Goal: Transaction & Acquisition: Purchase product/service

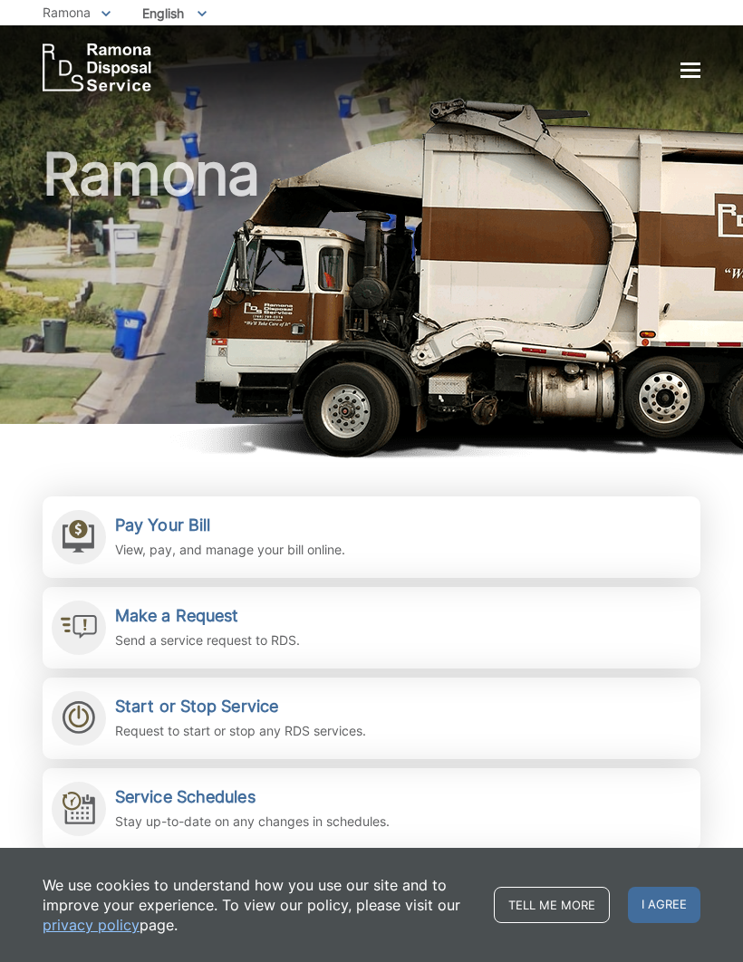
click at [697, 72] on div at bounding box center [690, 70] width 20 height 3
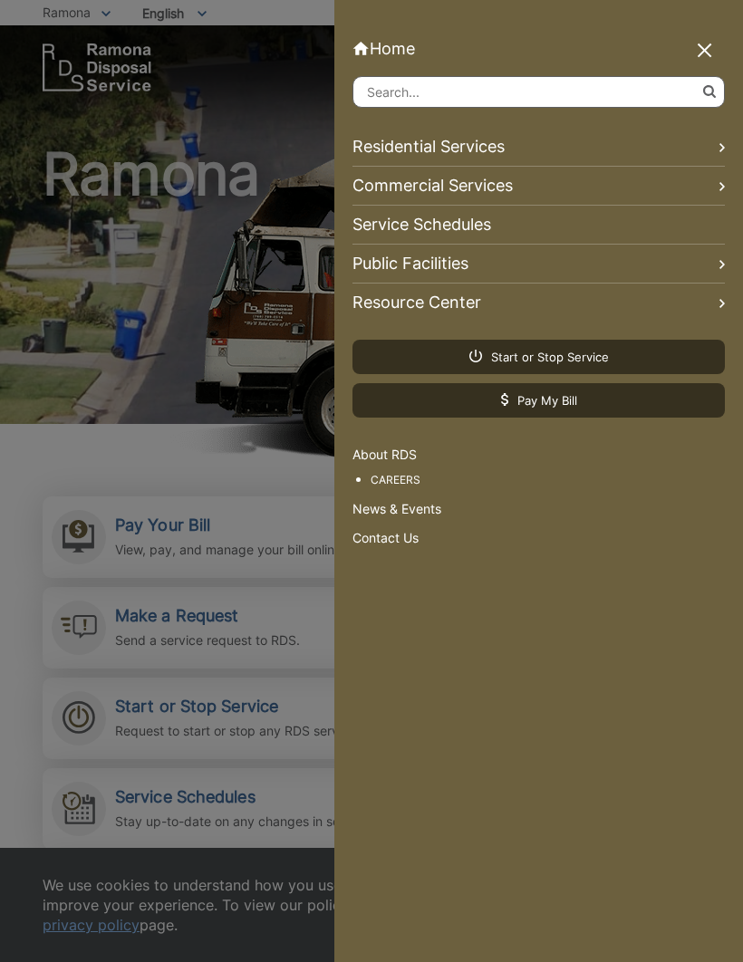
click at [502, 149] on link "Residential Services" at bounding box center [538, 147] width 372 height 39
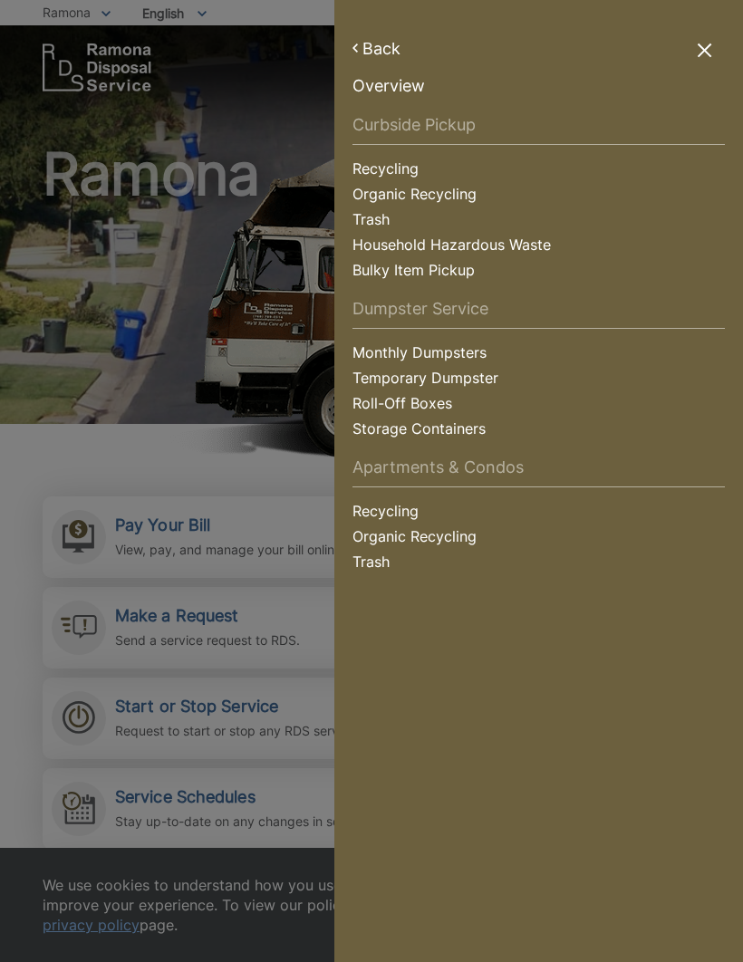
click at [399, 165] on link "Recycling" at bounding box center [538, 170] width 372 height 25
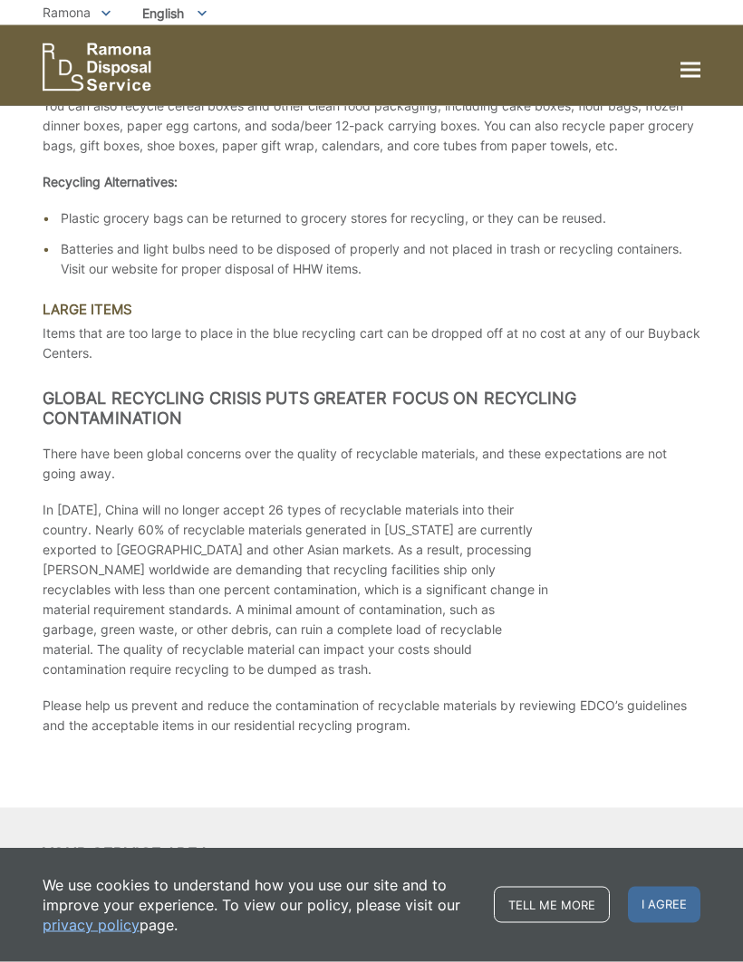
scroll to position [2770, 0]
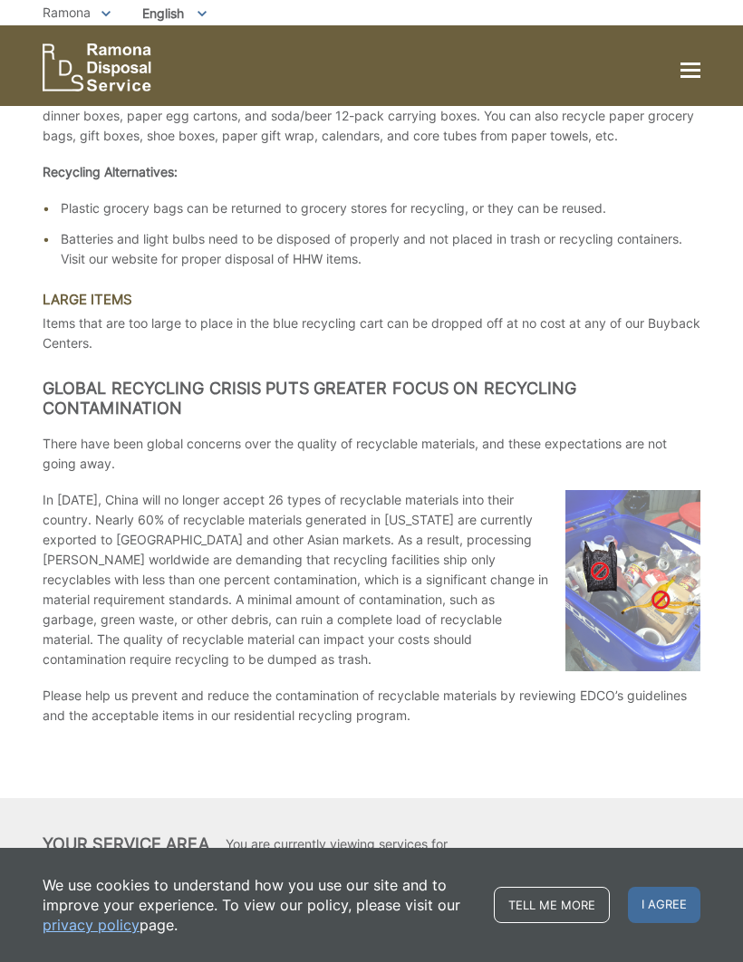
click at [653, 627] on img at bounding box center [632, 580] width 135 height 181
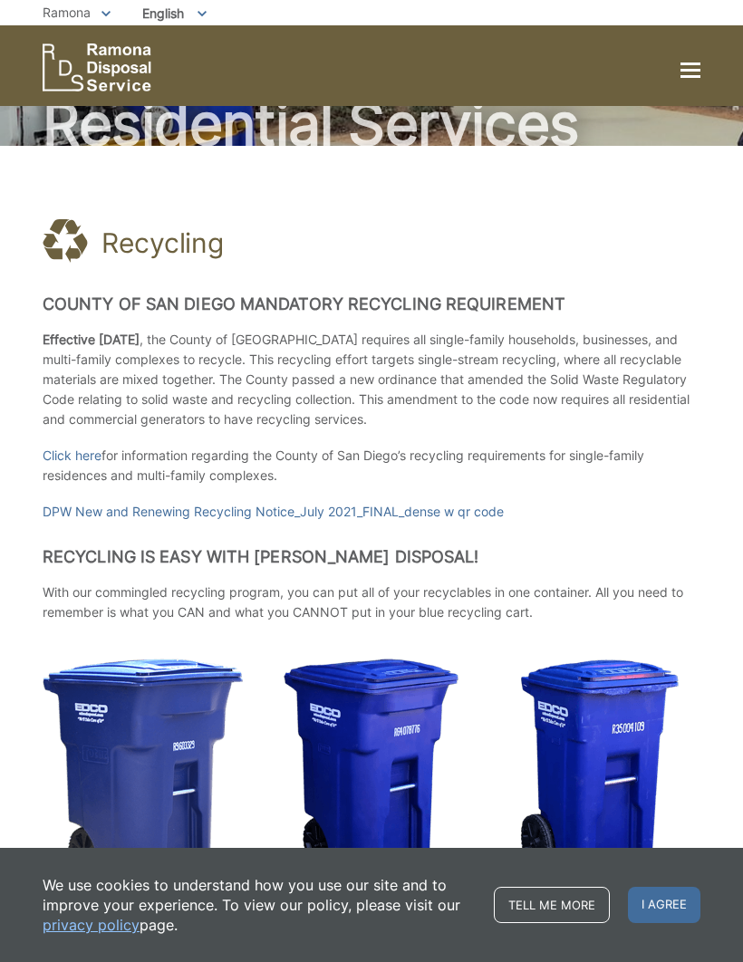
scroll to position [0, 0]
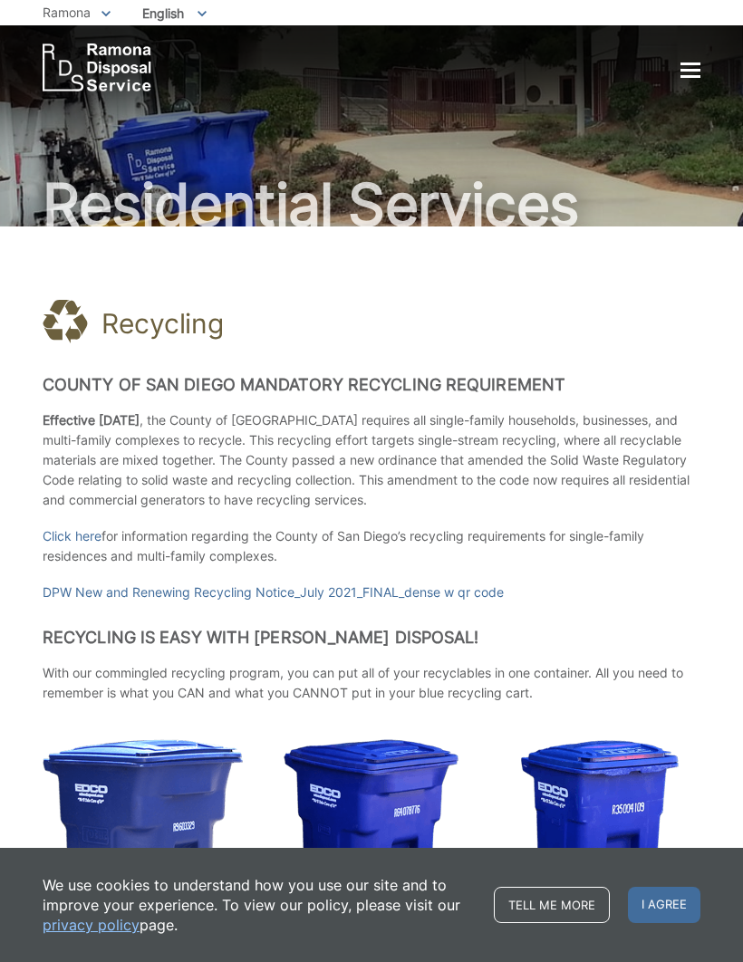
click at [698, 69] on div at bounding box center [690, 70] width 20 height 3
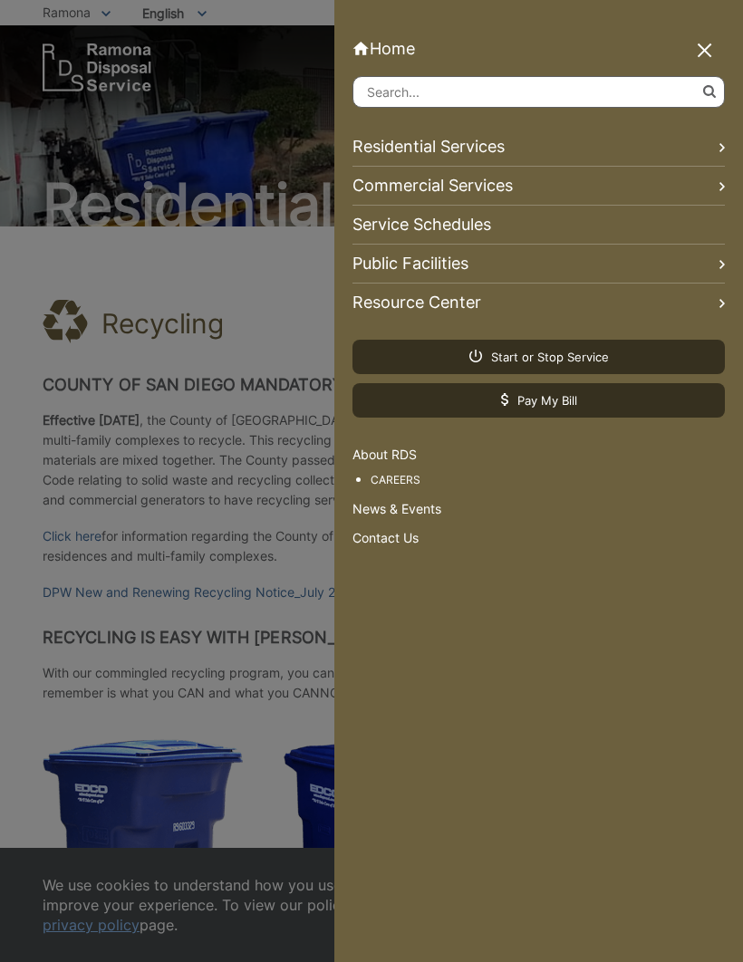
click at [564, 397] on span "Pay My Bill" at bounding box center [539, 400] width 76 height 16
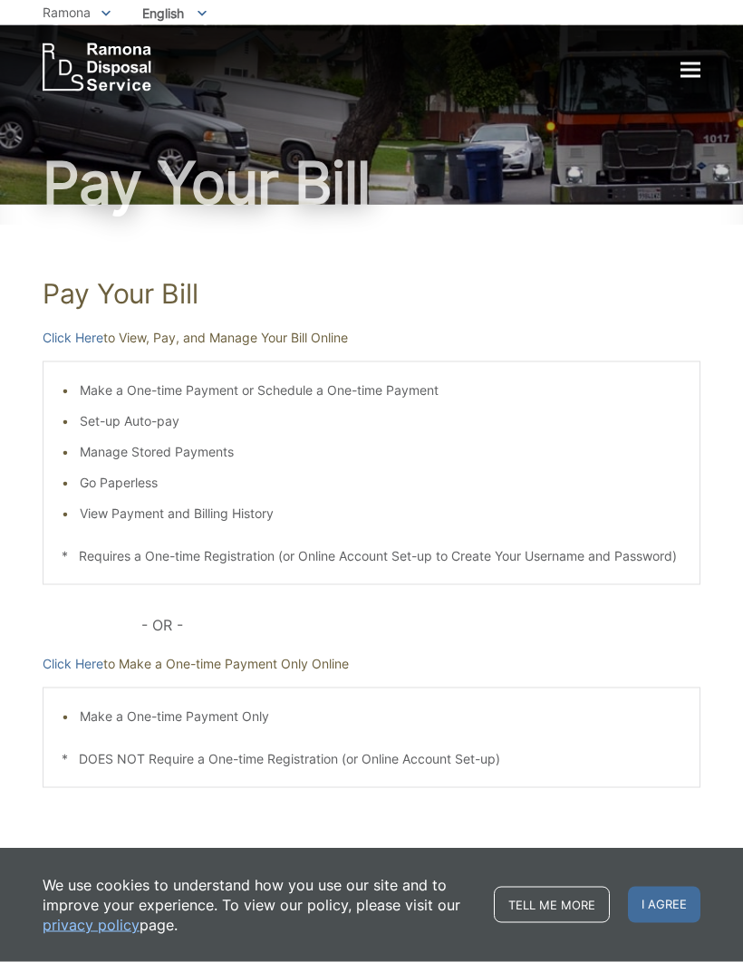
scroll to position [42, 0]
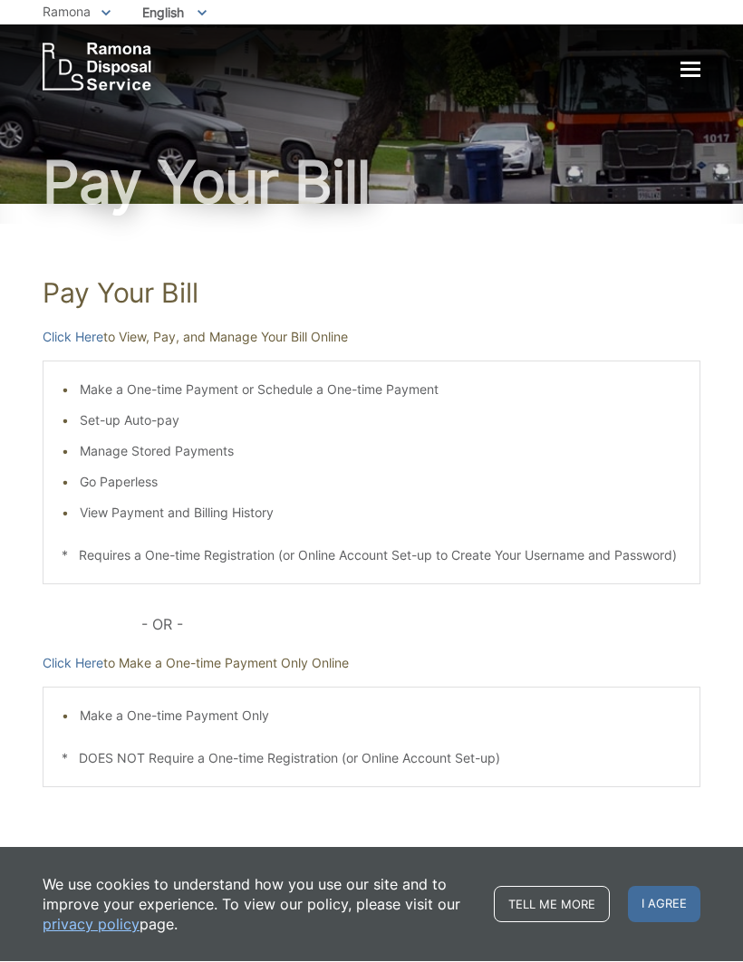
click at [575, 912] on link "Tell me more" at bounding box center [552, 905] width 116 height 36
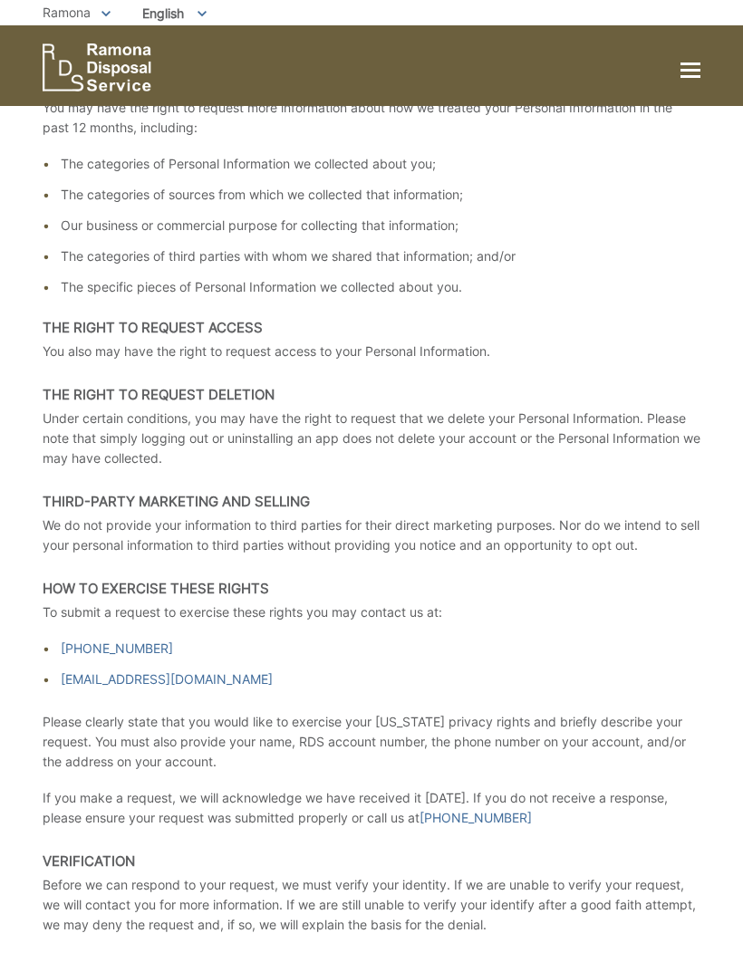
scroll to position [2569, 0]
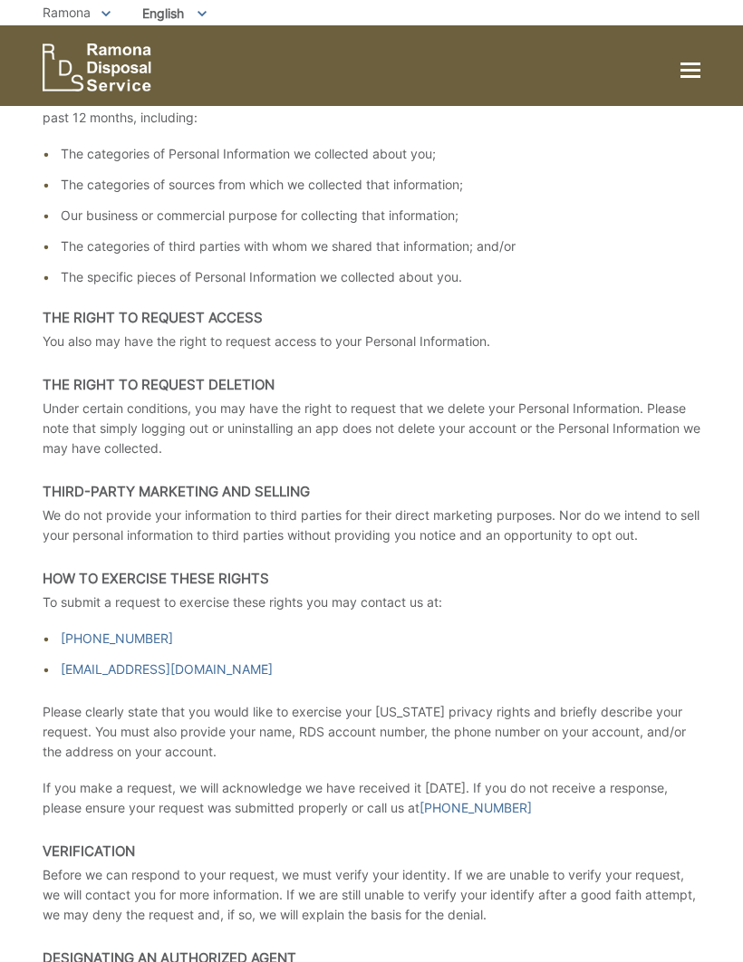
click at [168, 679] on link "[EMAIL_ADDRESS][DOMAIN_NAME]" at bounding box center [167, 669] width 212 height 20
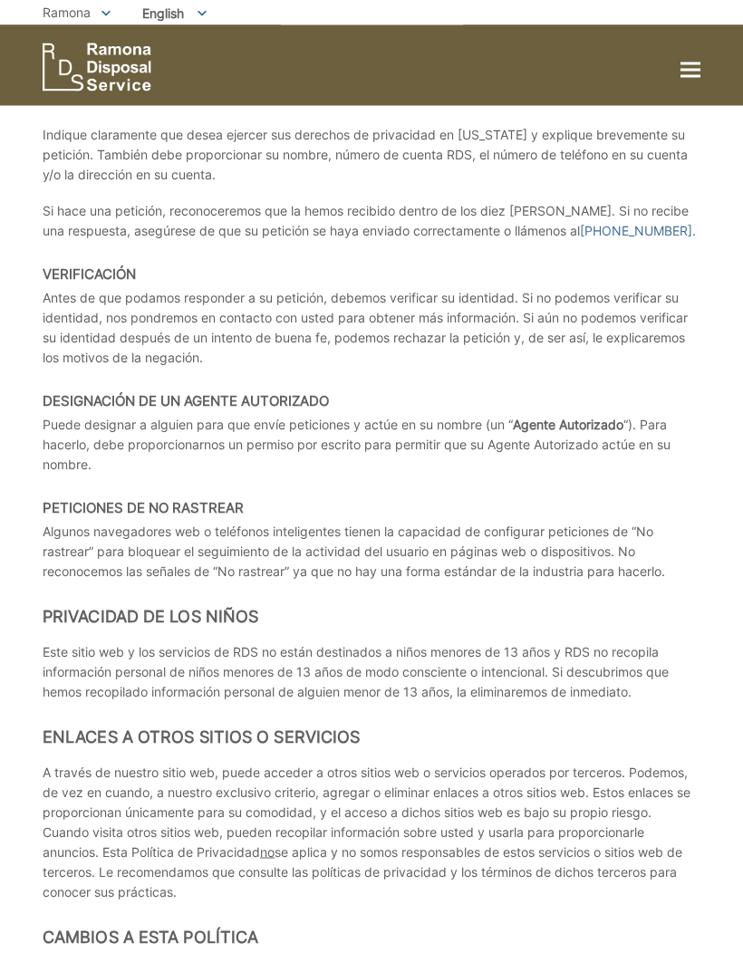
scroll to position [7572, 0]
